Goal: Transaction & Acquisition: Purchase product/service

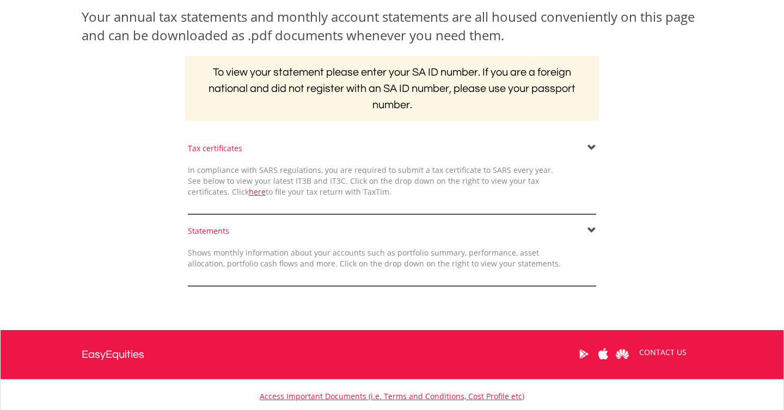
scroll to position [170, 0]
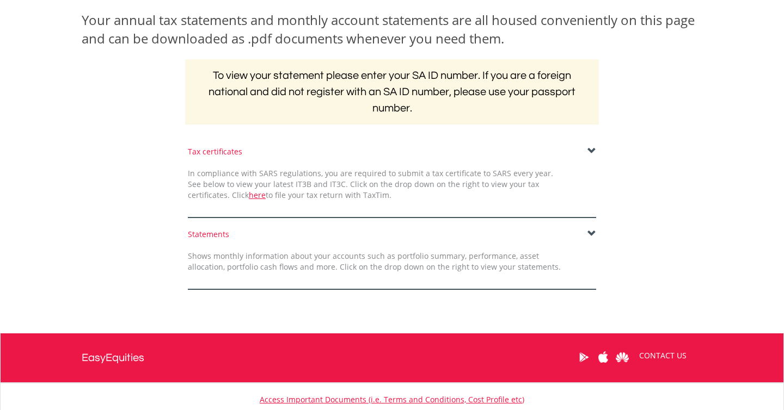
click at [593, 152] on span at bounding box center [591, 151] width 9 height 9
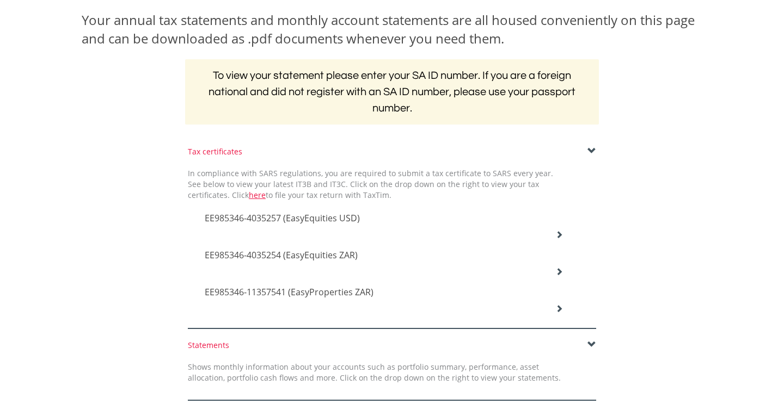
click at [557, 231] on icon at bounding box center [559, 235] width 8 height 8
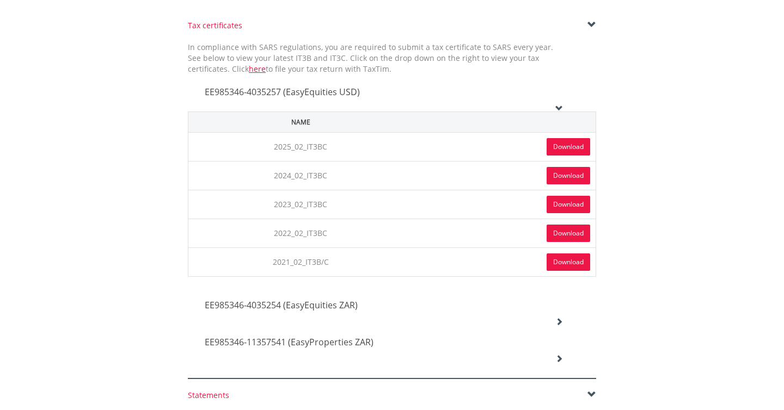
scroll to position [295, 0]
click at [575, 150] on link "Download" at bounding box center [568, 147] width 44 height 17
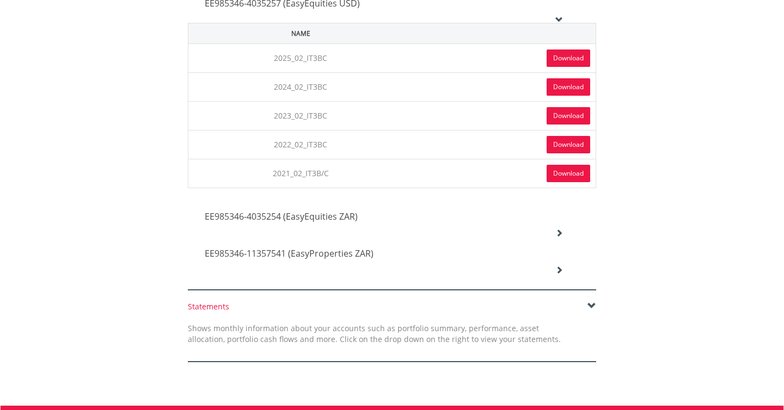
scroll to position [387, 0]
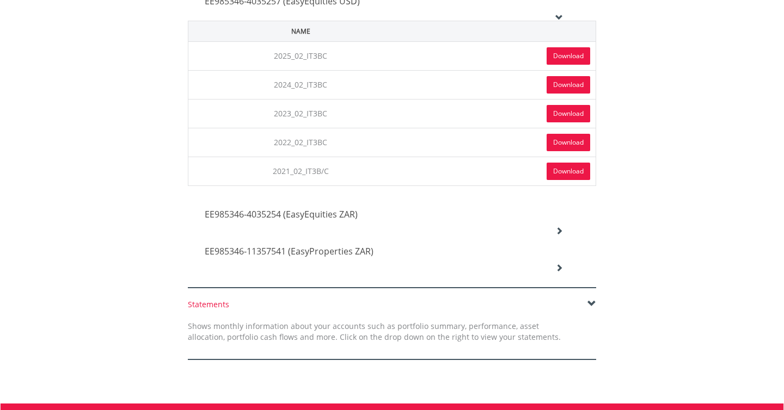
click at [559, 222] on div "EE985346-4035254 (EasyEquities ZAR)" at bounding box center [383, 215] width 374 height 37
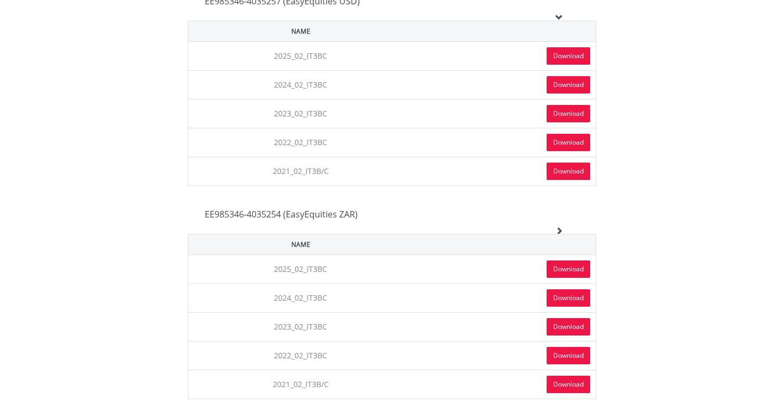
click at [567, 268] on link "Download" at bounding box center [568, 269] width 44 height 17
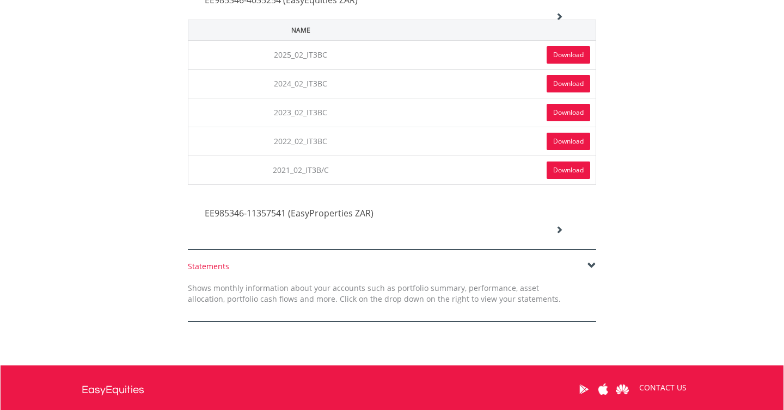
scroll to position [614, 0]
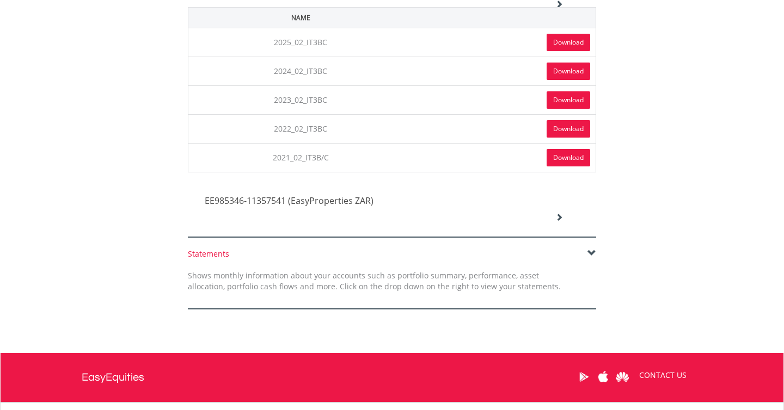
click at [562, 214] on icon at bounding box center [559, 217] width 8 height 8
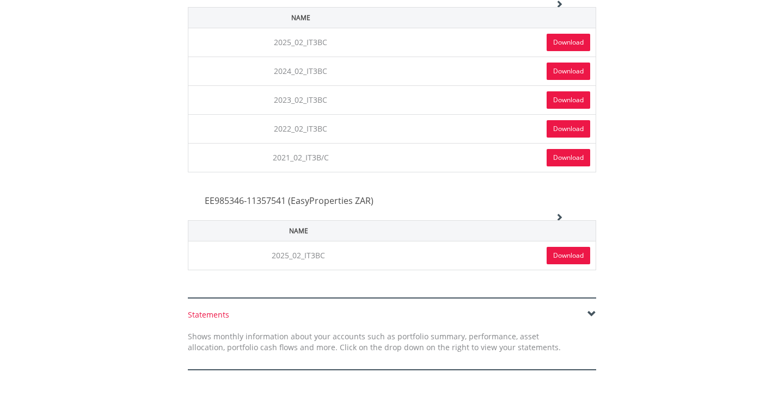
click at [559, 256] on link "Download" at bounding box center [568, 255] width 44 height 17
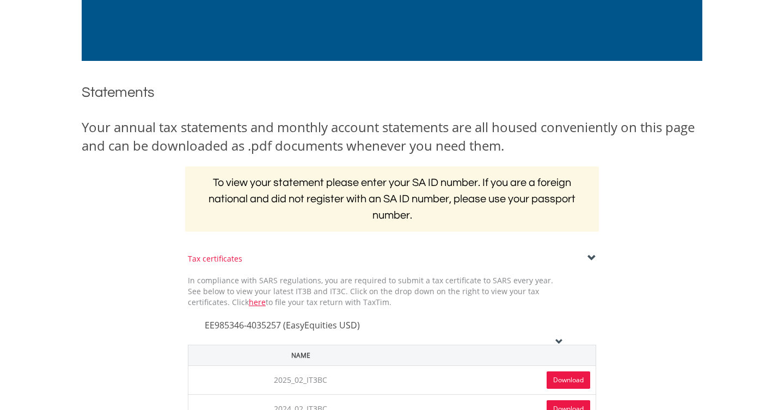
scroll to position [0, 0]
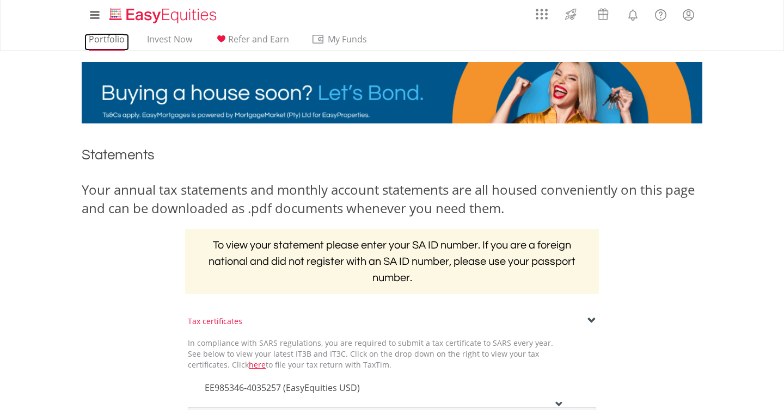
click at [102, 40] on link "Portfolio" at bounding box center [106, 42] width 45 height 17
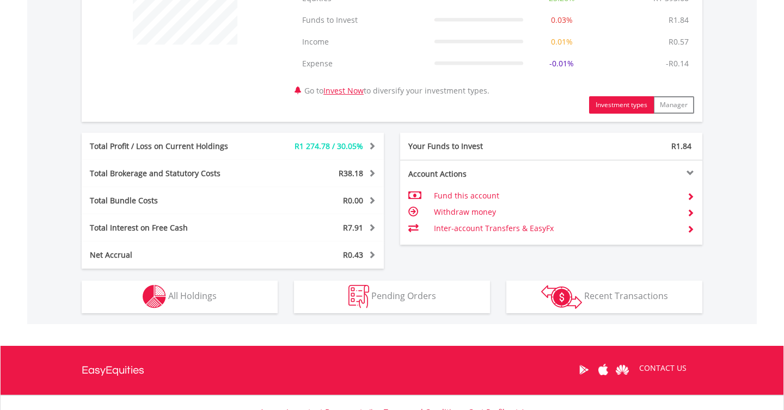
scroll to position [557, 0]
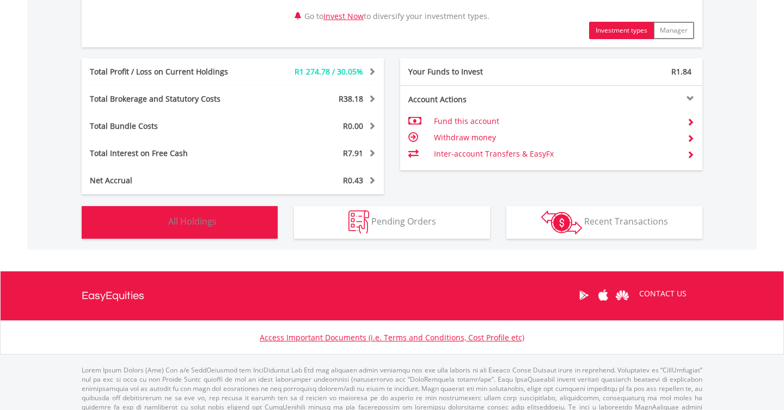
click at [245, 210] on button "Holdings All Holdings" at bounding box center [180, 222] width 196 height 33
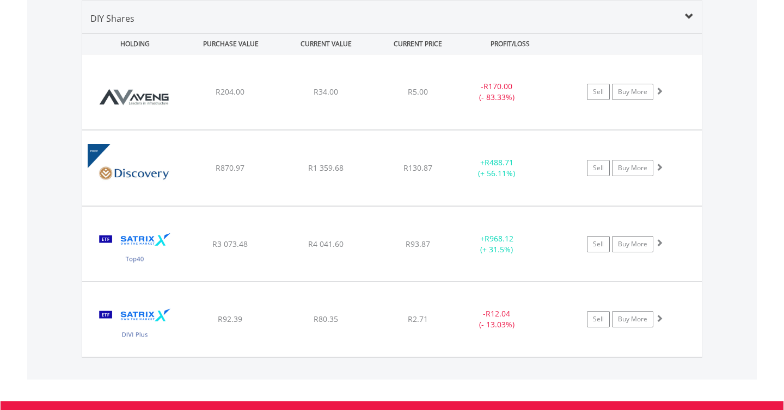
scroll to position [793, 0]
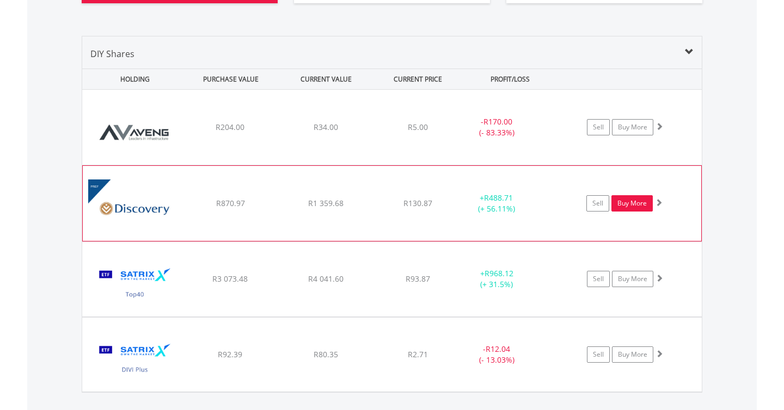
click at [638, 201] on link "Buy More" at bounding box center [631, 203] width 41 height 16
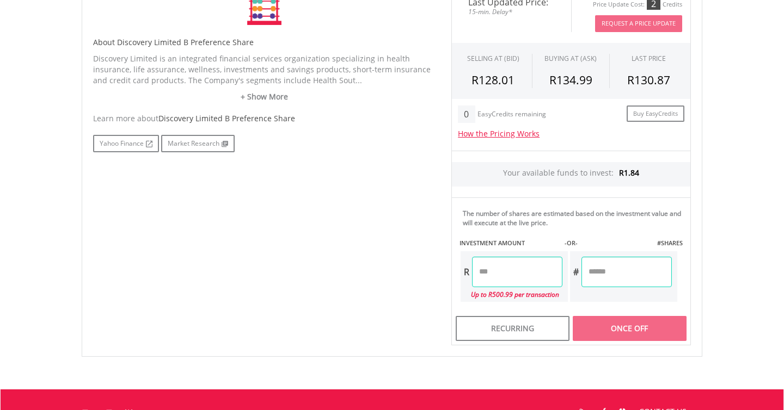
scroll to position [318, 0]
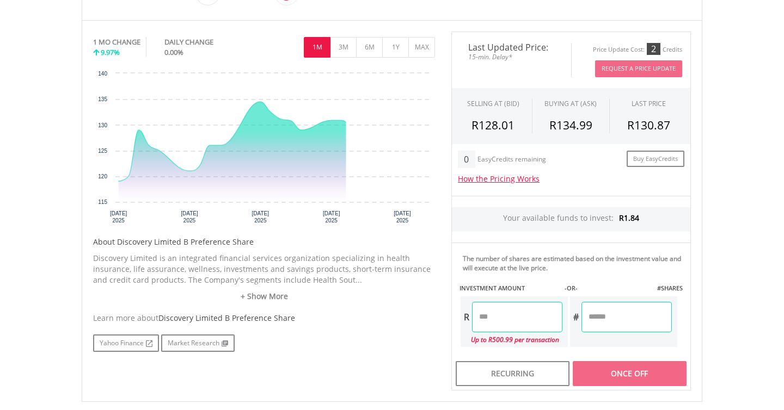
click at [508, 319] on input "number" at bounding box center [517, 317] width 90 height 30
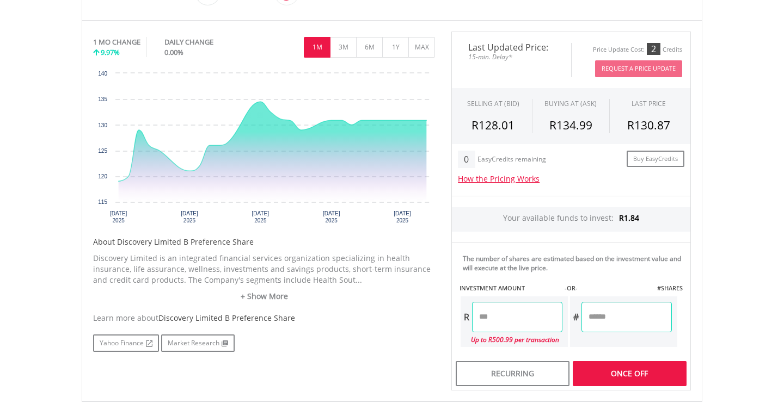
click at [758, 309] on body "My Investments Invest Now New Listings Sell My Recurring Investments Pending Or…" at bounding box center [392, 141] width 784 height 919
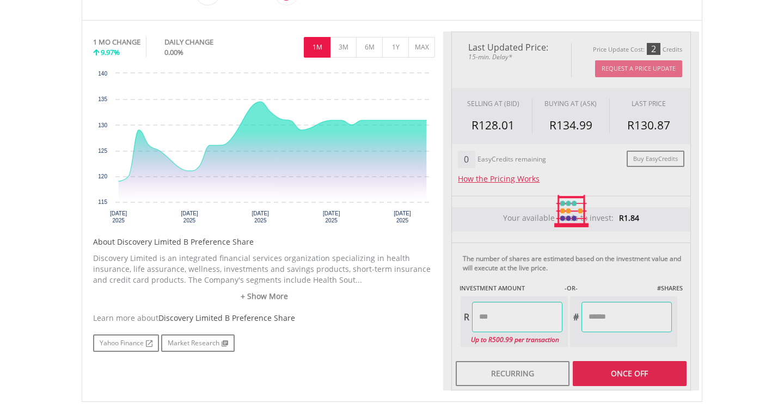
type input "*****"
type input "******"
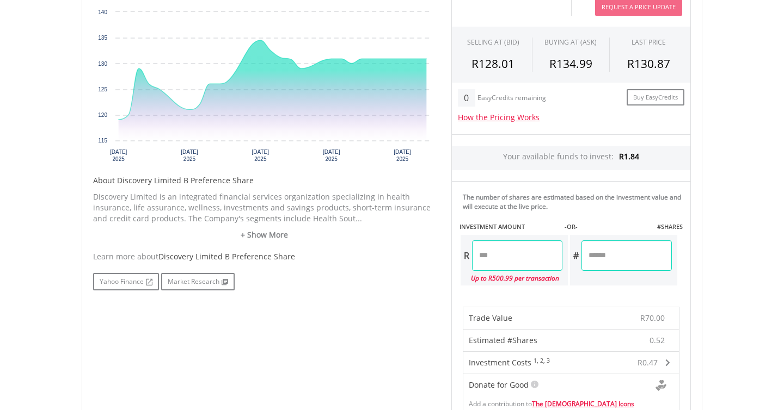
scroll to position [0, 0]
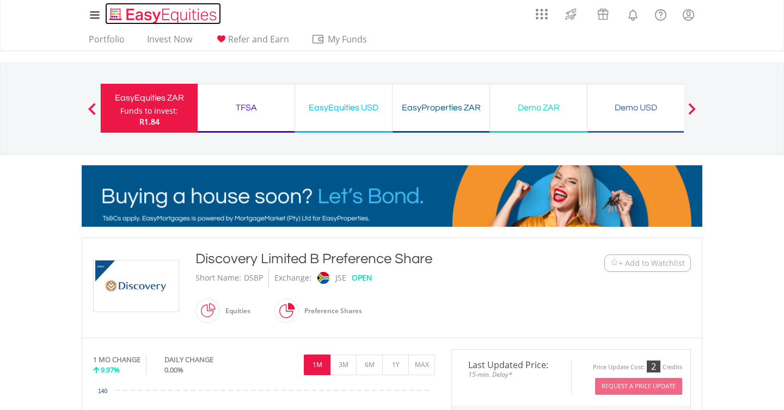
click at [139, 11] on img "Home page" at bounding box center [164, 16] width 114 height 18
